Goal: Information Seeking & Learning: Check status

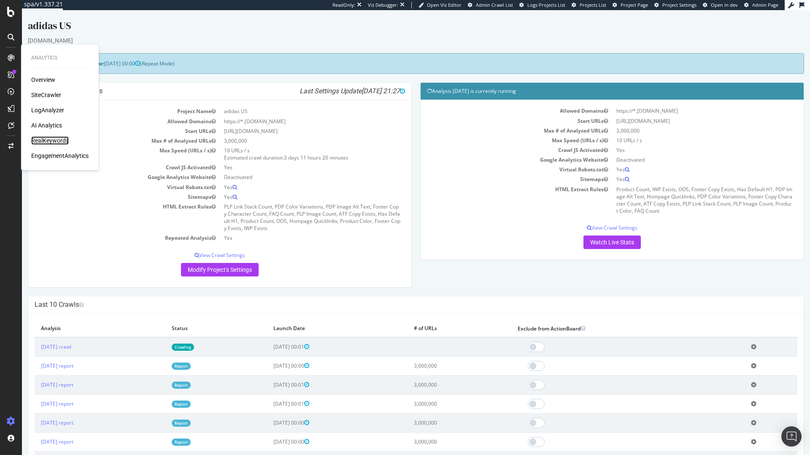
click at [54, 138] on div "RealKeywords" at bounding box center [50, 140] width 38 height 8
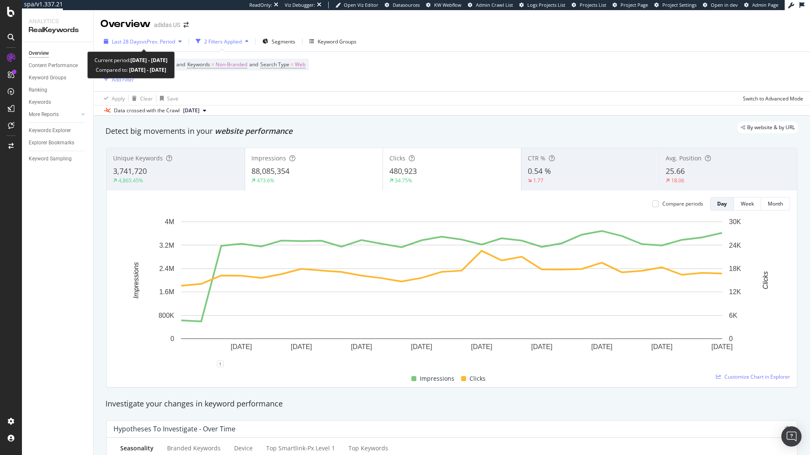
click at [151, 35] on button "Last 28 Days vs Prev. Period" at bounding box center [142, 41] width 85 height 13
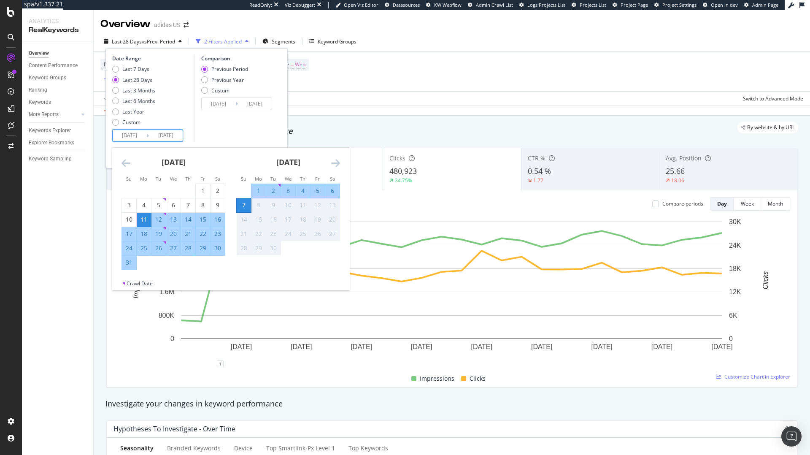
click at [142, 137] on input "[DATE]" at bounding box center [130, 135] width 34 height 12
click at [130, 162] on icon "Move backward to switch to the previous month." at bounding box center [125, 163] width 9 height 10
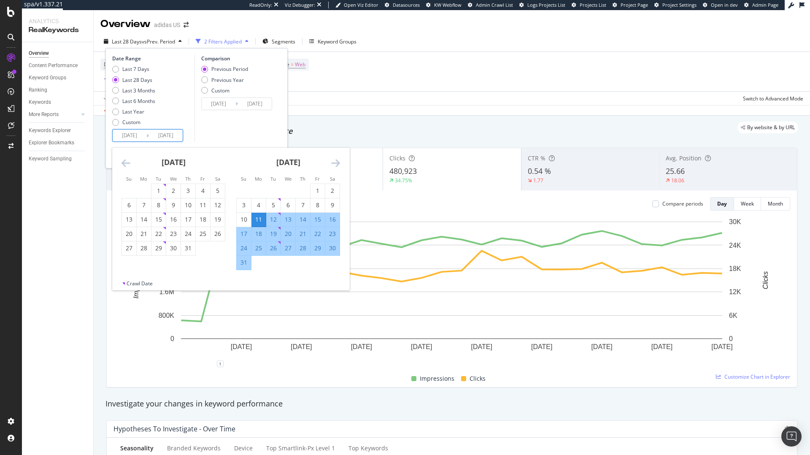
click at [130, 162] on icon "Move backward to switch to the previous month." at bounding box center [125, 163] width 9 height 10
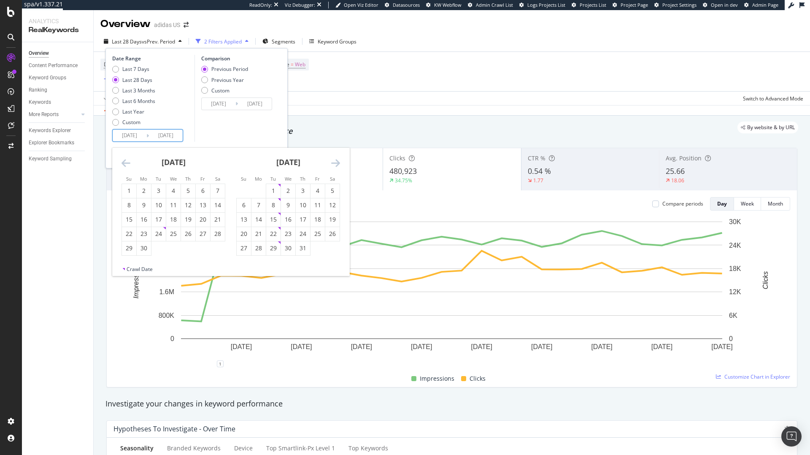
click at [129, 164] on icon "Move backward to switch to the previous month." at bounding box center [125, 163] width 9 height 10
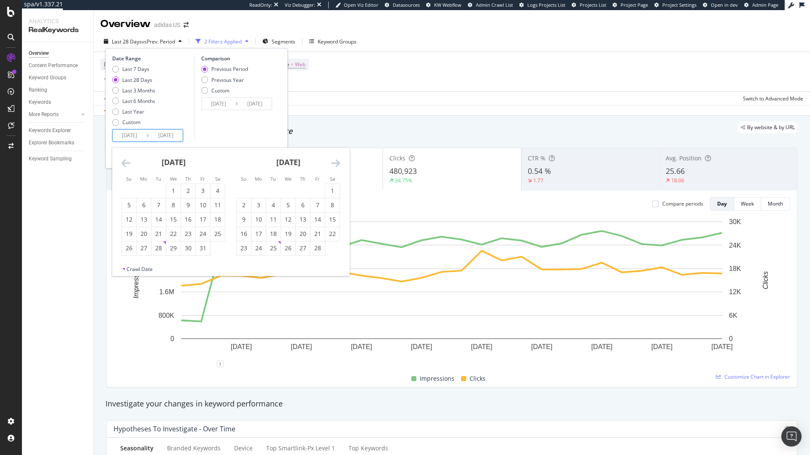
click at [129, 164] on icon "Move backward to switch to the previous month." at bounding box center [125, 163] width 9 height 10
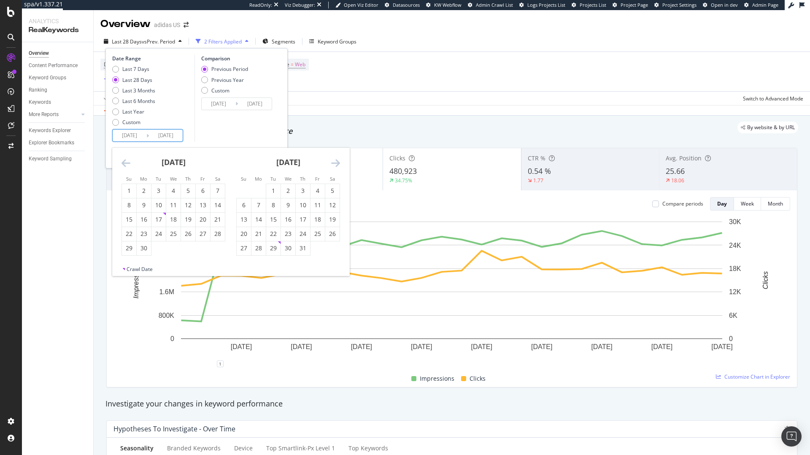
click at [129, 164] on icon "Move backward to switch to the previous month." at bounding box center [125, 163] width 9 height 10
click at [340, 163] on div "[DATE] 1 2 3 4 5 6 7 8 9 10 11 12 13 14 15 16 17 18 19 20 21 22 23 24 25 26 27 …" at bounding box center [288, 202] width 115 height 108
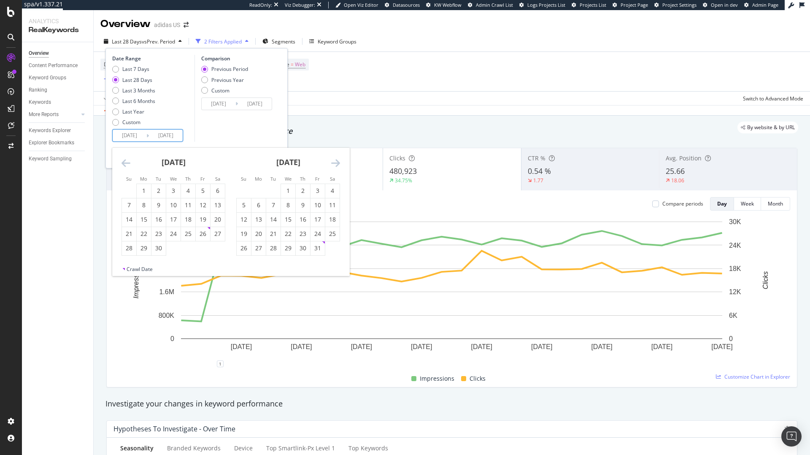
click at [340, 163] on div "[DATE] 1 2 3 4 5 6 7 8 9 10 11 12 13 14 15 16 17 18 19 20 21 22 23 24 25 26 27 …" at bounding box center [288, 202] width 115 height 108
click at [338, 163] on icon "Move forward to switch to the next month." at bounding box center [335, 163] width 9 height 10
click at [337, 159] on icon "Move forward to switch to the next month." at bounding box center [335, 163] width 9 height 10
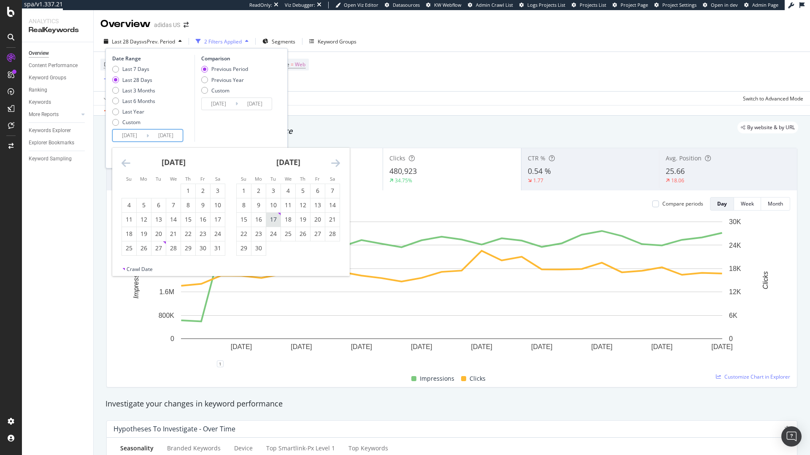
click at [275, 219] on div "17" at bounding box center [273, 219] width 14 height 8
type input "[DATE]"
click at [259, 217] on div "16" at bounding box center [258, 219] width 14 height 8
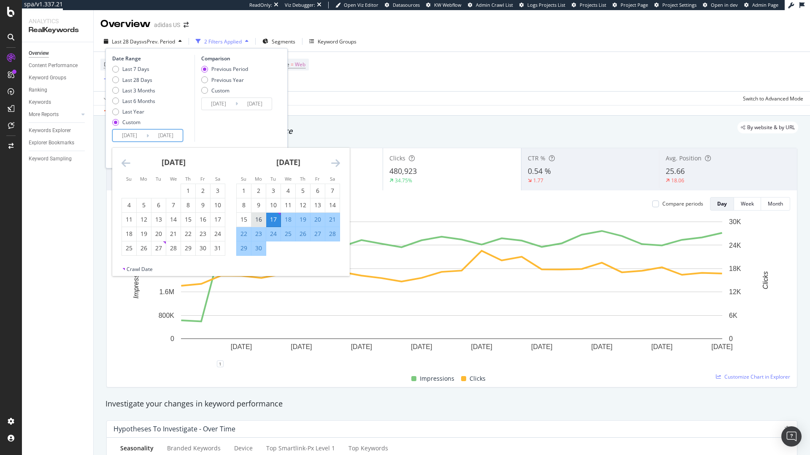
type input "[DATE]"
click at [259, 217] on div "16" at bounding box center [258, 219] width 14 height 8
type input "[DATE]"
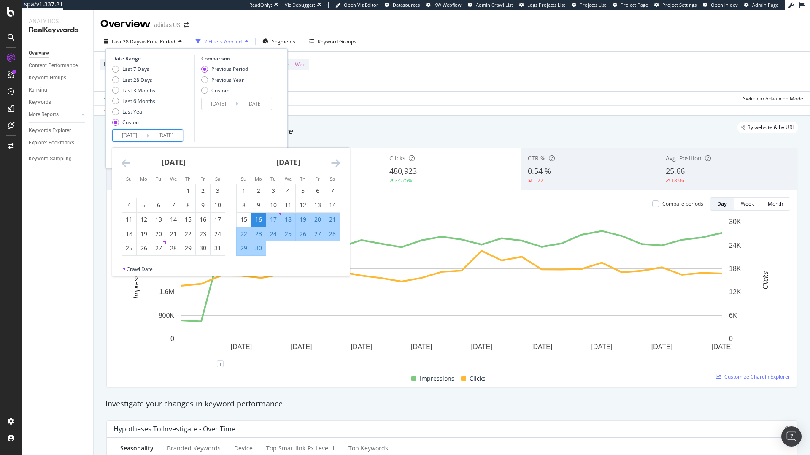
type input "[DATE]"
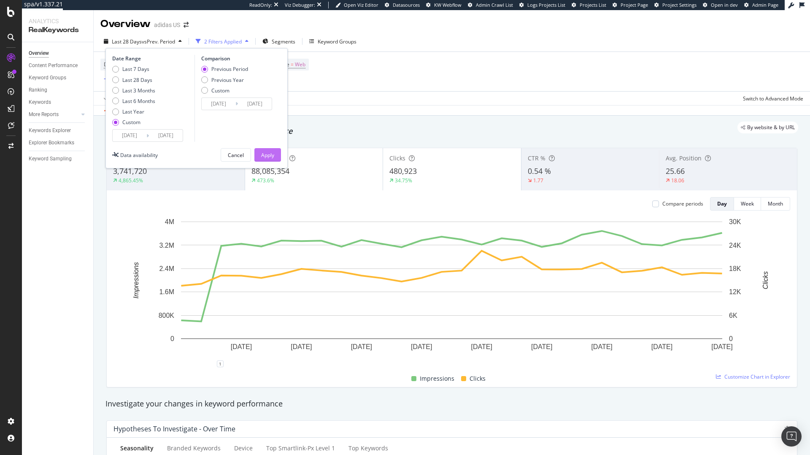
click at [262, 152] on div "Apply" at bounding box center [267, 154] width 13 height 7
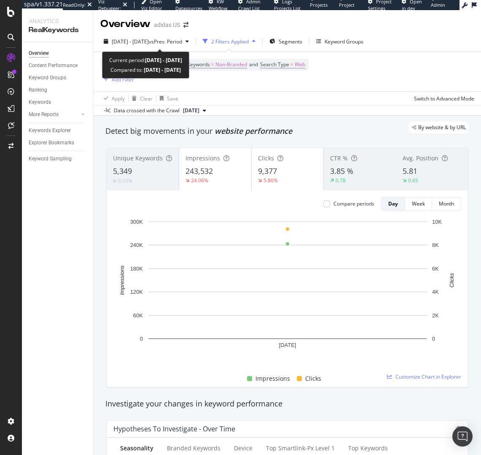
click at [169, 51] on div "Current period: [DATE] - [DATE] Compared to: [DATE] - [DATE]" at bounding box center [145, 64] width 87 height 27
click at [165, 45] on div "[DATE] - [DATE] vs Prev. Period" at bounding box center [146, 41] width 92 height 13
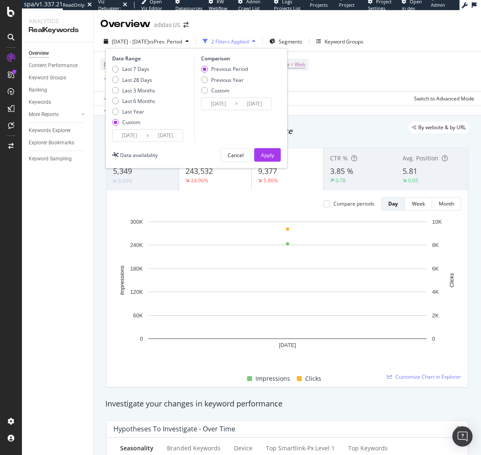
click at [145, 145] on div "Date Range Last 7 Days Last 28 Days Last 3 Months Last 6 Months Last Year Custo…" at bounding box center [196, 108] width 182 height 120
click at [141, 139] on input "[DATE]" at bounding box center [130, 135] width 34 height 12
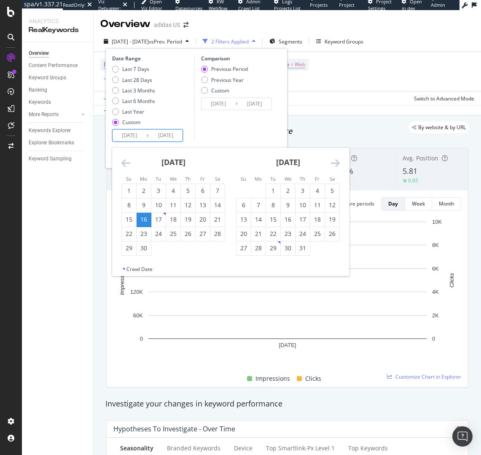
click at [128, 161] on icon "Move backward to switch to the previous month." at bounding box center [125, 163] width 9 height 10
click at [283, 220] on div "17" at bounding box center [288, 219] width 14 height 8
type input "2024/07/17"
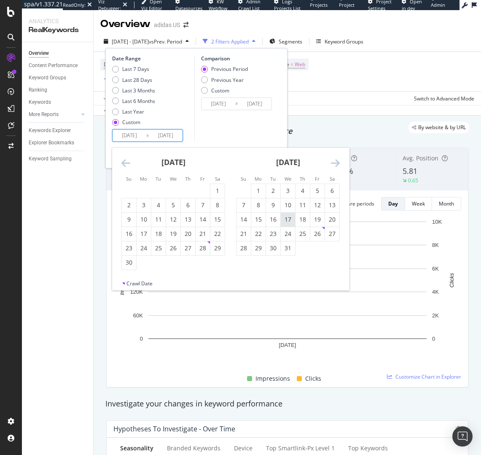
type input "2024/05/16"
type input "2024/07/16"
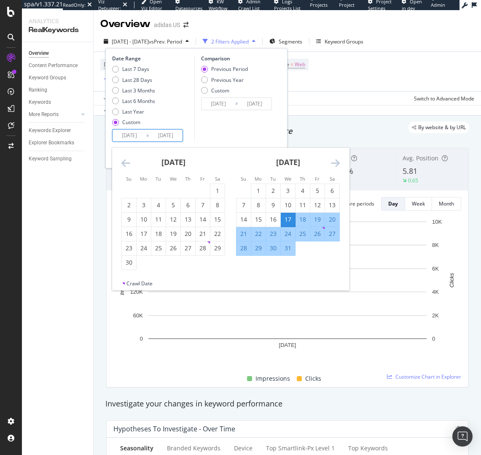
click at [281, 213] on div "17" at bounding box center [288, 220] width 14 height 14
type input "2024/07/17"
type input "2024/07/16"
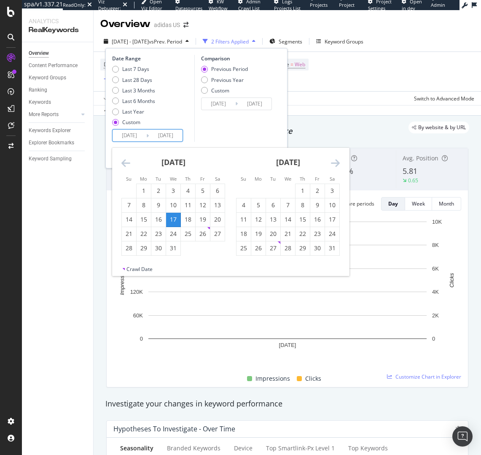
click at [139, 134] on input "2024/07/17" at bounding box center [130, 135] width 34 height 12
click at [162, 223] on div "16" at bounding box center [158, 219] width 14 height 8
type input "2024/07/16"
type input "2024/07/14"
type input "2024/07/15"
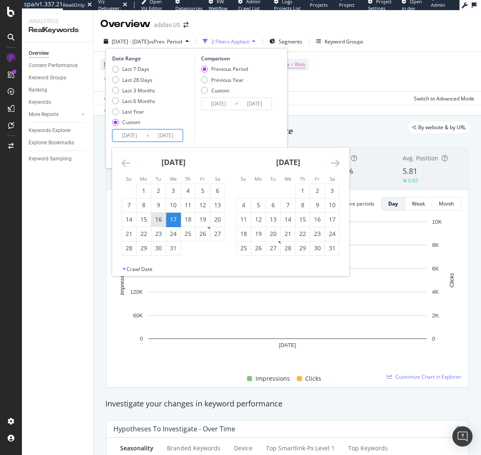
click at [162, 223] on div "16" at bounding box center [158, 219] width 14 height 8
type input "2024/07/16"
type input "2024/07/15"
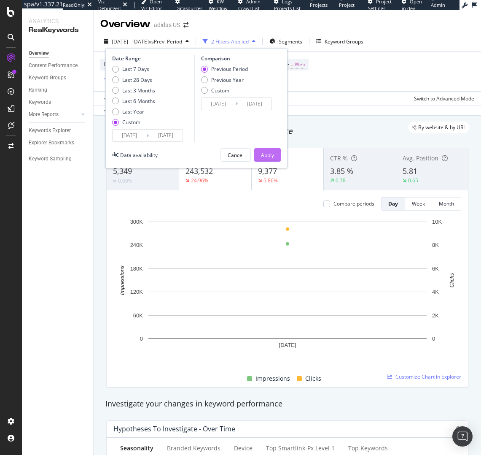
click at [266, 156] on div "Apply" at bounding box center [267, 154] width 13 height 7
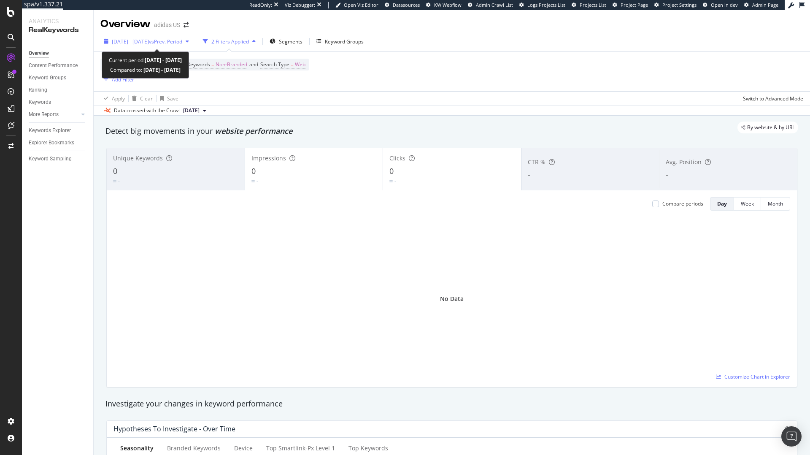
click at [173, 44] on span "vs Prev. Period" at bounding box center [165, 41] width 33 height 7
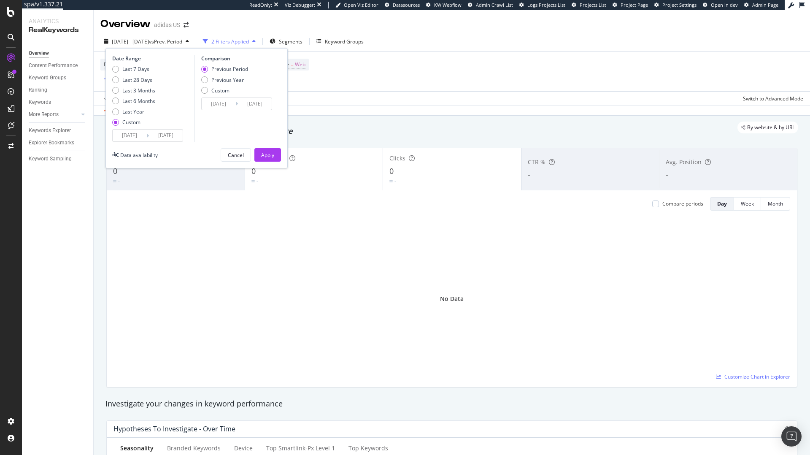
click at [350, 88] on div "Device = All and Country = All and Keywords = Non-Branded and Search Type = Web…" at bounding box center [451, 71] width 703 height 39
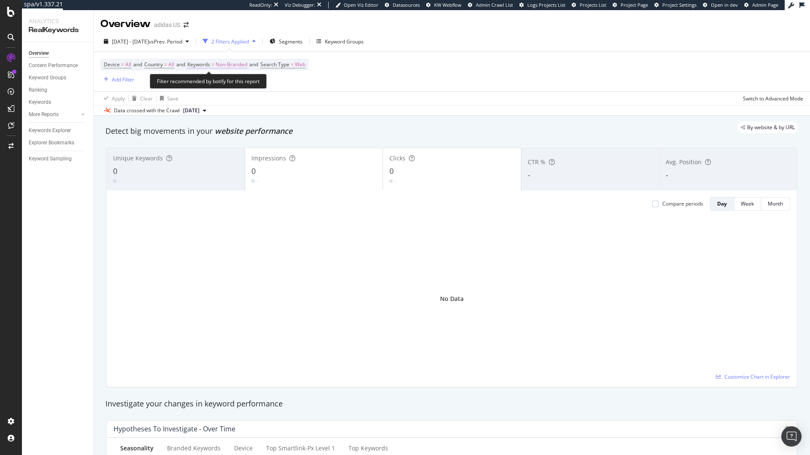
click at [235, 64] on span "Non-Branded" at bounding box center [232, 65] width 32 height 12
click at [235, 80] on div "Non-Branded" at bounding box center [222, 84] width 45 height 13
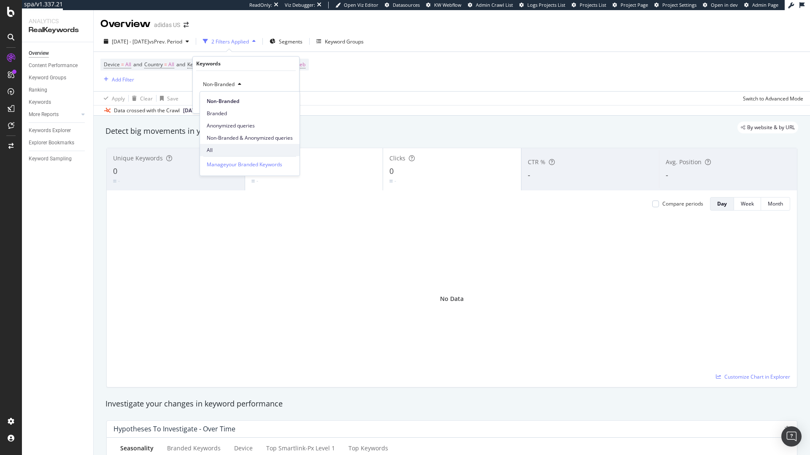
click at [228, 153] on span "All" at bounding box center [250, 150] width 86 height 8
click at [287, 105] on div "Apply" at bounding box center [285, 102] width 13 height 7
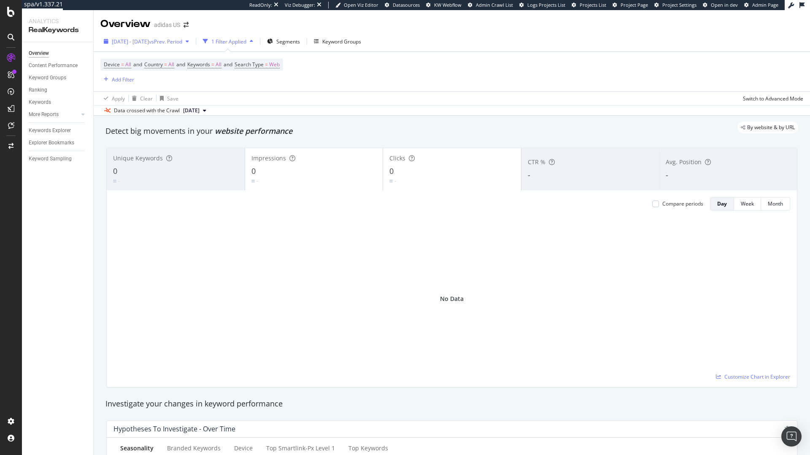
click at [140, 41] on span "2024 Jul. 16th - Jul. 16th" at bounding box center [130, 41] width 37 height 7
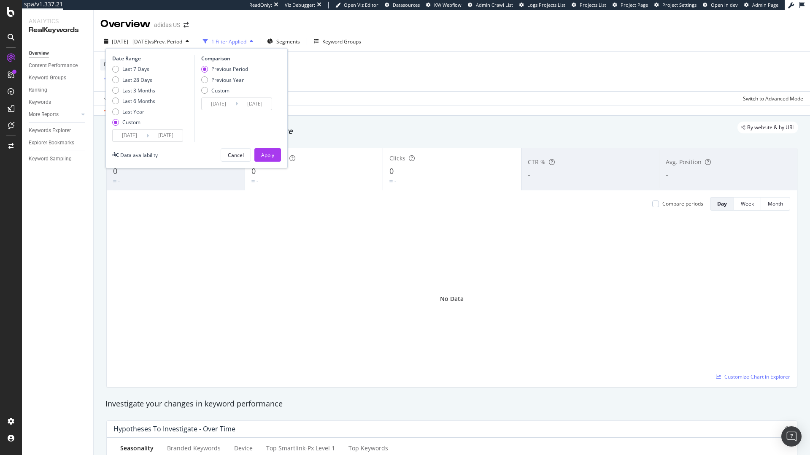
click at [164, 135] on input "2024/07/16" at bounding box center [166, 135] width 34 height 12
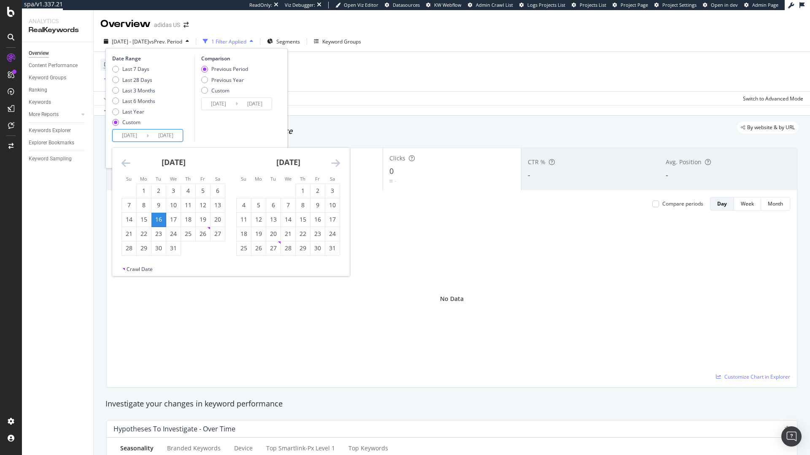
click at [465, 200] on div "Compare periods Day Week Month" at bounding box center [451, 203] width 677 height 13
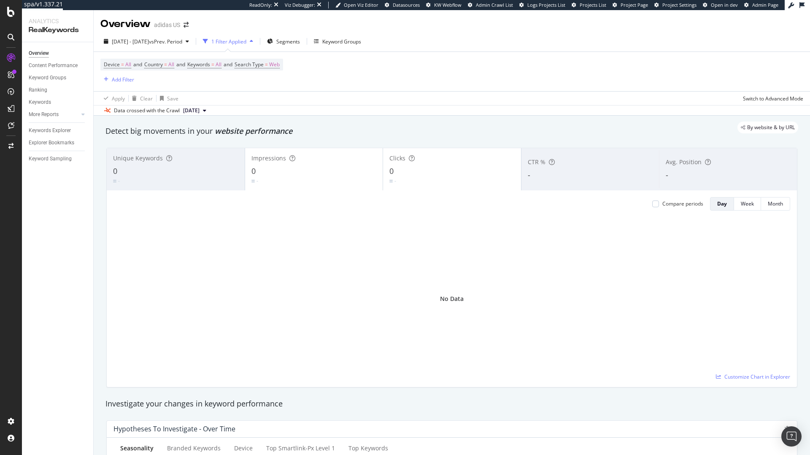
click at [481, 5] on icon at bounding box center [801, 5] width 5 height 6
